Goal: Learn about a topic: Learn about a topic

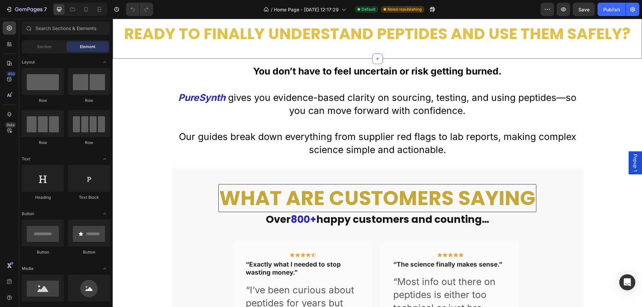
scroll to position [435, 0]
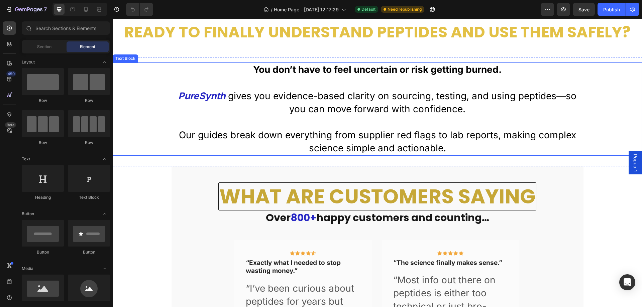
click at [425, 96] on p "PureSynth gives you evidence-based clarity on sourcing, testing, and using pept…" at bounding box center [378, 103] width 400 height 26
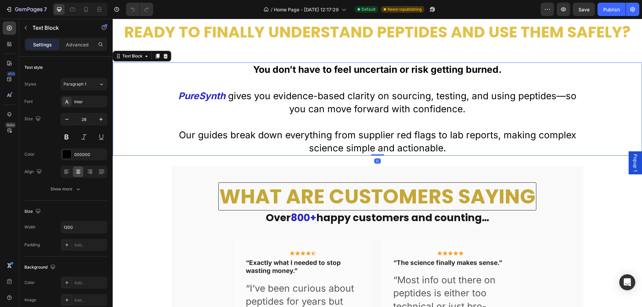
click at [562, 94] on p "PureSynth gives you evidence-based clarity on sourcing, testing, and using pept…" at bounding box center [378, 103] width 400 height 26
click at [498, 125] on p "Rich Text Editor. Editing area: main" at bounding box center [378, 122] width 400 height 13
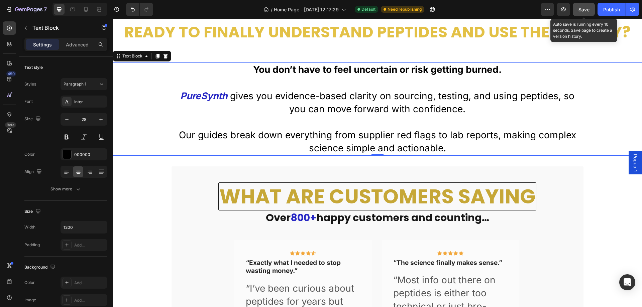
click at [578, 11] on button "Save" at bounding box center [584, 9] width 22 height 13
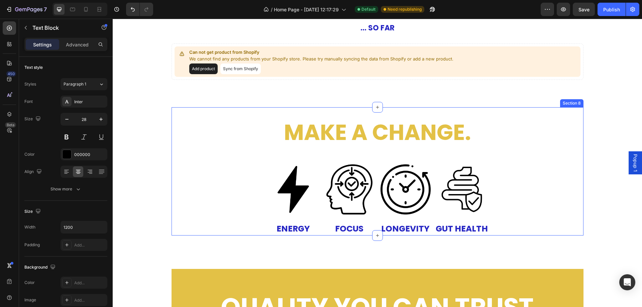
scroll to position [1271, 0]
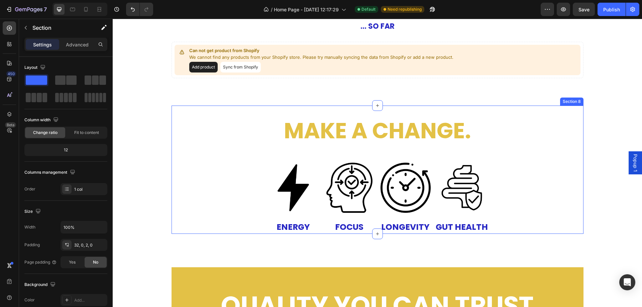
click at [488, 204] on div "make a change. Heading Image ENERGY Heading Image FOCUS Heading Image LONGEVITY…" at bounding box center [378, 174] width 412 height 117
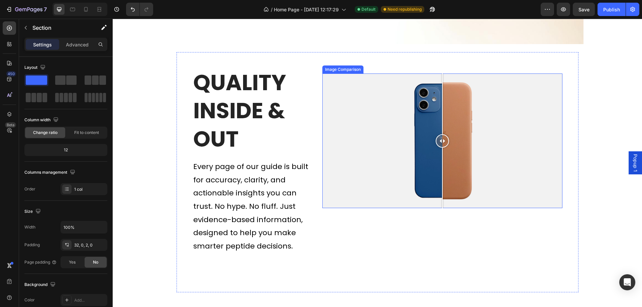
scroll to position [2041, 0]
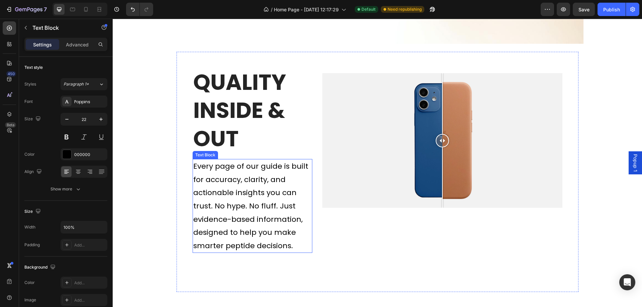
click at [277, 166] on p "Every page of our guide is built for accuracy, clarity, and actionable insights…" at bounding box center [252, 206] width 119 height 93
click at [288, 168] on p "Every page of our guidesxz is built for accuracy, clarity, and actionable insig…" at bounding box center [252, 206] width 119 height 93
click at [288, 167] on p "Every page of our guides is built for accuracy, clarity, and actionable insight…" at bounding box center [252, 206] width 119 height 93
click at [193, 180] on p "Every page of our guides are built for accuracy, clarity, and actionable insigh…" at bounding box center [252, 206] width 119 height 93
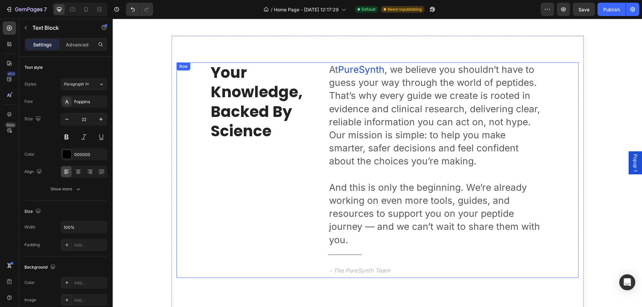
scroll to position [2308, 0]
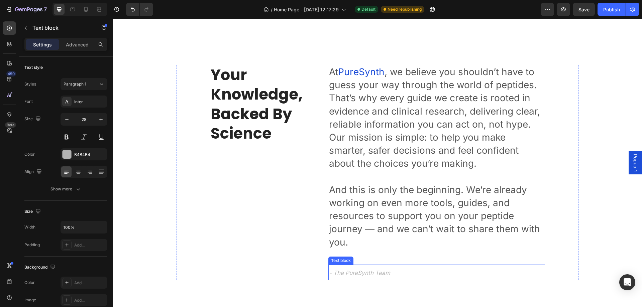
click at [370, 274] on icon "- The PureSynth Team" at bounding box center [359, 273] width 61 height 7
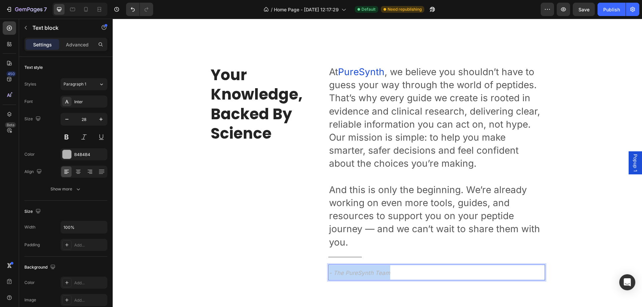
click at [370, 274] on icon "- The PureSynth Team" at bounding box center [359, 273] width 61 height 7
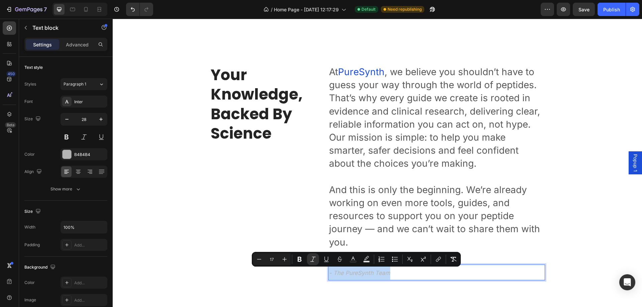
click at [370, 274] on icon "- The PureSynth Team" at bounding box center [359, 273] width 61 height 7
drag, startPoint x: 369, startPoint y: 273, endPoint x: 344, endPoint y: 274, distance: 25.1
click at [344, 274] on icon "- The PureSynth Team" at bounding box center [359, 273] width 61 height 7
click at [351, 260] on icon "Editor contextual toolbar" at bounding box center [353, 259] width 7 height 7
type input "B4B4B4"
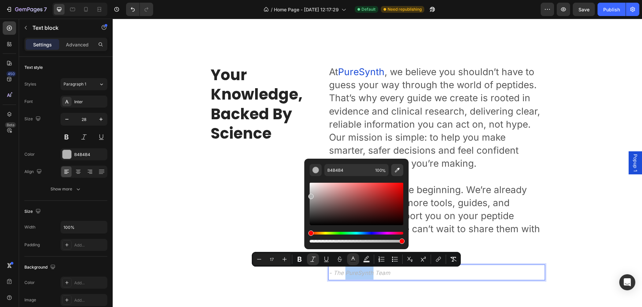
click at [397, 170] on icon "Editor contextual toolbar" at bounding box center [397, 170] width 5 height 5
type input "1D4EDD"
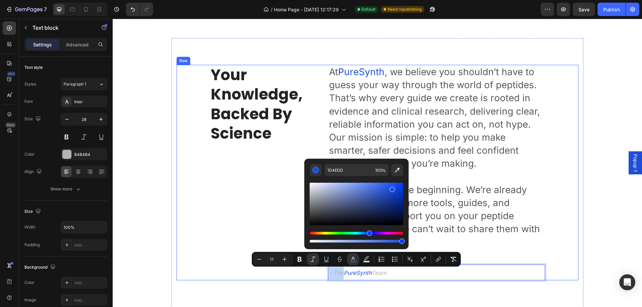
click at [272, 169] on div "your knowledge, backed by science Heading" at bounding box center [264, 173] width 108 height 216
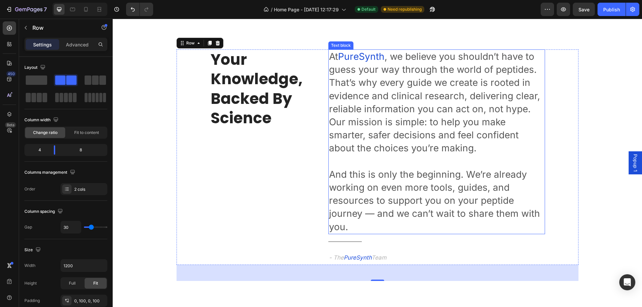
scroll to position [2375, 0]
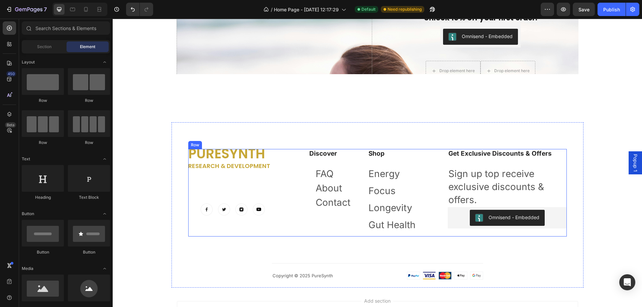
scroll to position [2676, 0]
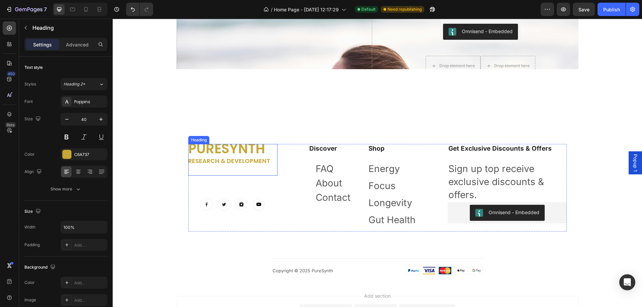
click at [259, 148] on h2 "PureSynth research & development" at bounding box center [232, 160] width 89 height 32
click at [259, 148] on p "PureSynth research & development" at bounding box center [232, 160] width 89 height 32
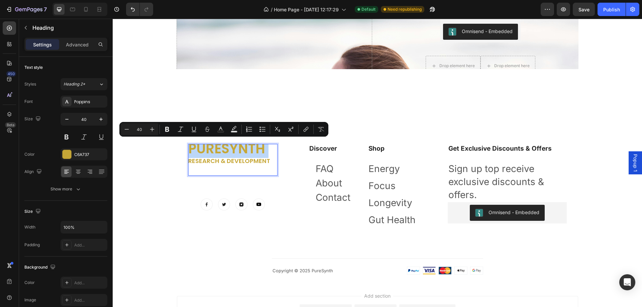
click at [257, 148] on p "PureSynth research & development" at bounding box center [232, 160] width 89 height 32
drag, startPoint x: 187, startPoint y: 150, endPoint x: 259, endPoint y: 147, distance: 72.0
click at [259, 147] on p "PureSynth research & development" at bounding box center [232, 160] width 89 height 32
click at [222, 128] on icon "Editor contextual toolbar" at bounding box center [220, 129] width 7 height 7
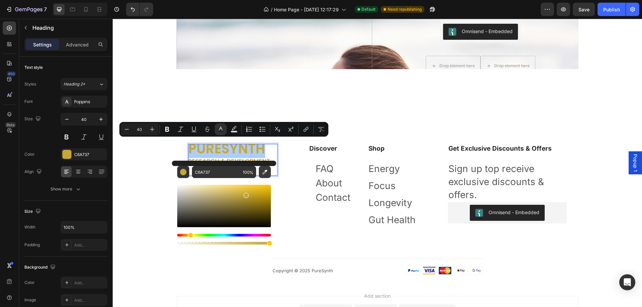
click at [267, 170] on icon "Editor contextual toolbar" at bounding box center [265, 172] width 7 height 7
type input "1D4ED8"
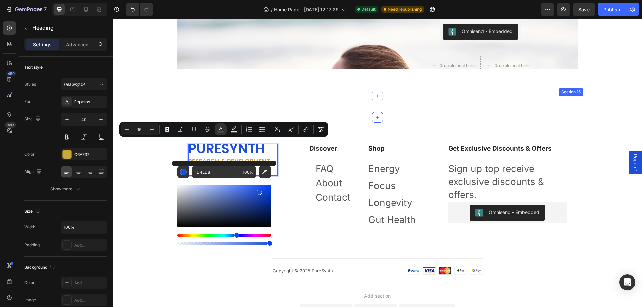
click at [374, 111] on div "The new you starts now. Heading get 10% off your first order Heading Email Fiel…" at bounding box center [378, 106] width 412 height 21
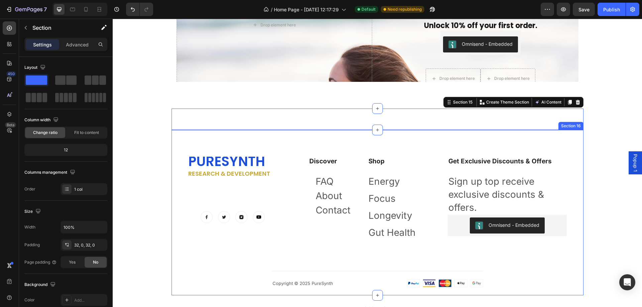
scroll to position [2609, 0]
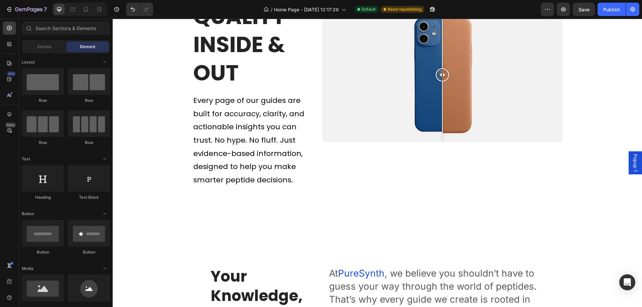
scroll to position [2007, 0]
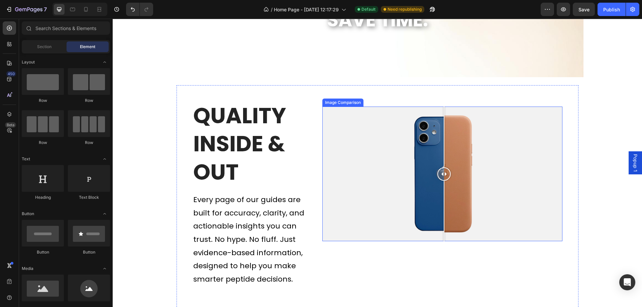
drag, startPoint x: 441, startPoint y: 177, endPoint x: 442, endPoint y: 193, distance: 15.7
click at [442, 193] on div at bounding box center [444, 174] width 13 height 135
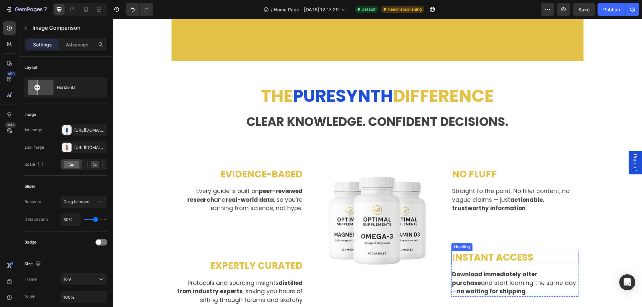
scroll to position [1606, 0]
